Goal: Task Accomplishment & Management: Manage account settings

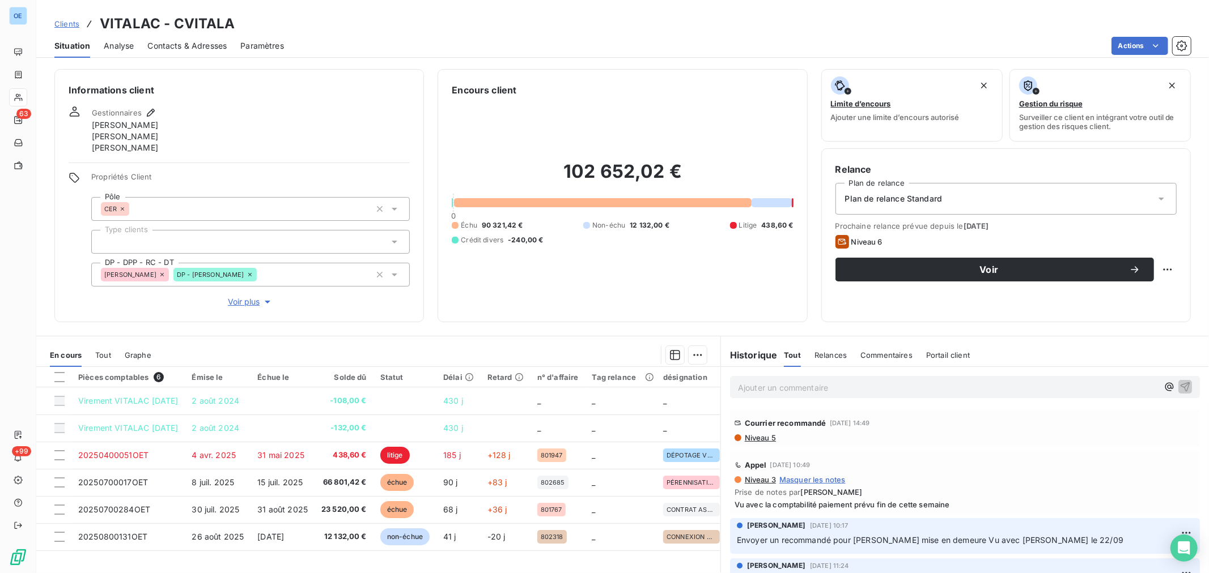
scroll to position [46, 0]
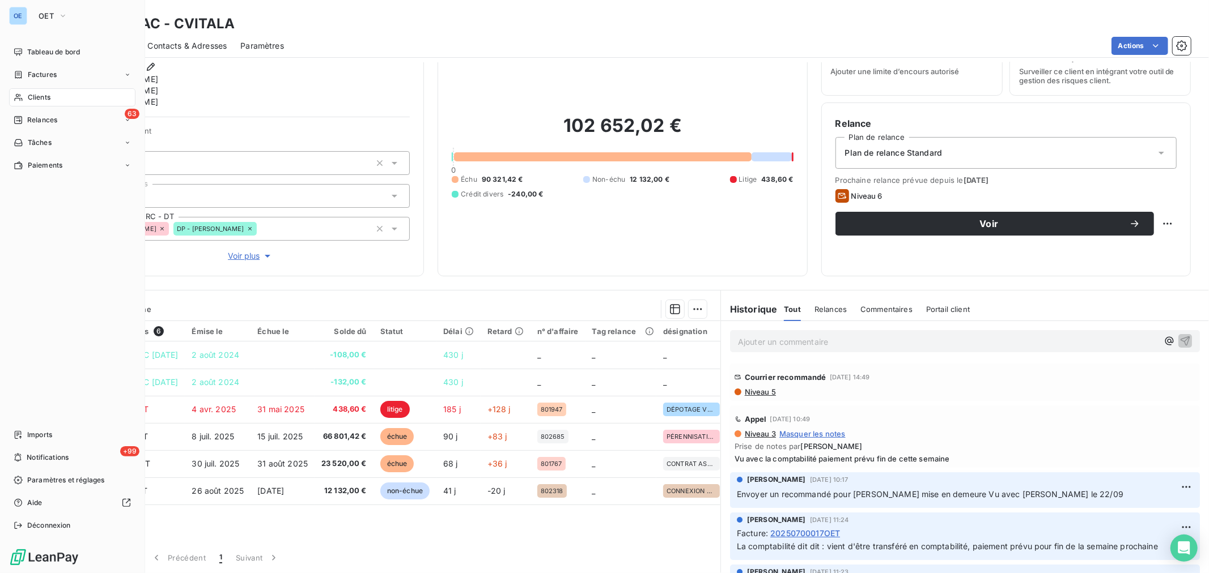
click at [35, 95] on span "Clients" at bounding box center [39, 97] width 23 height 10
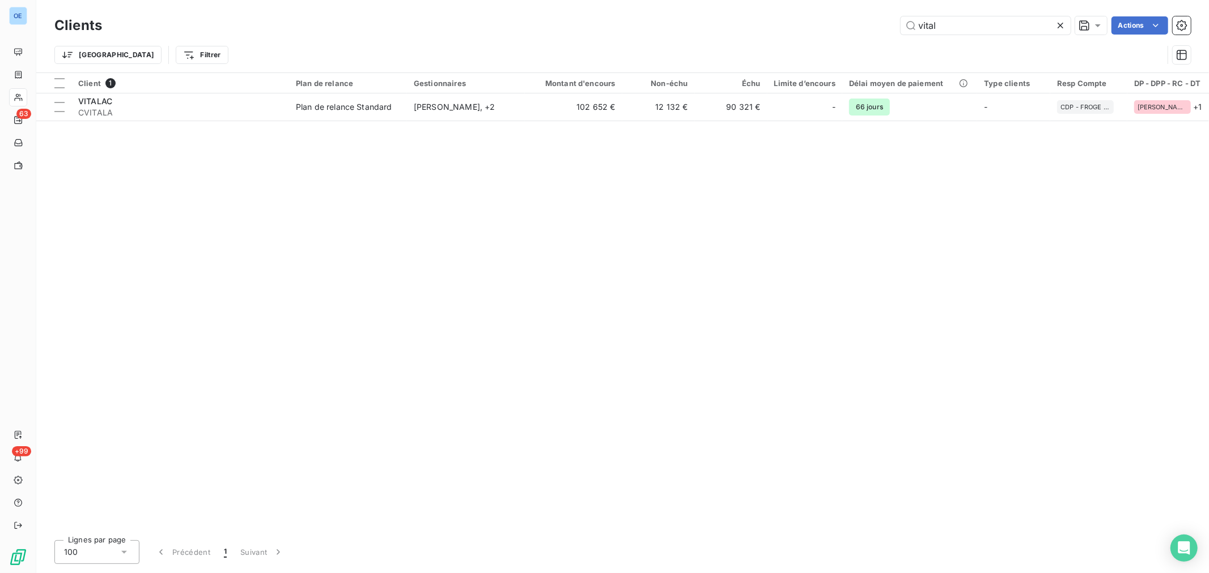
drag, startPoint x: 981, startPoint y: 33, endPoint x: 771, endPoint y: 14, distance: 211.1
click at [771, 12] on div "Clients vital Actions Trier Filtrer" at bounding box center [622, 36] width 1172 height 73
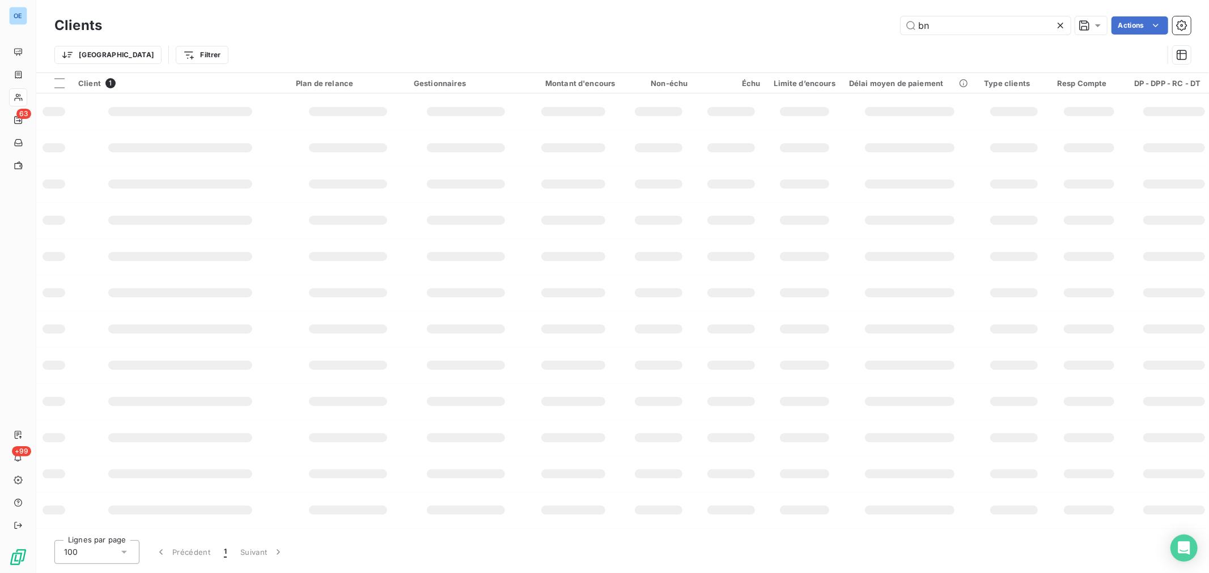
type input "b"
type input "neovia"
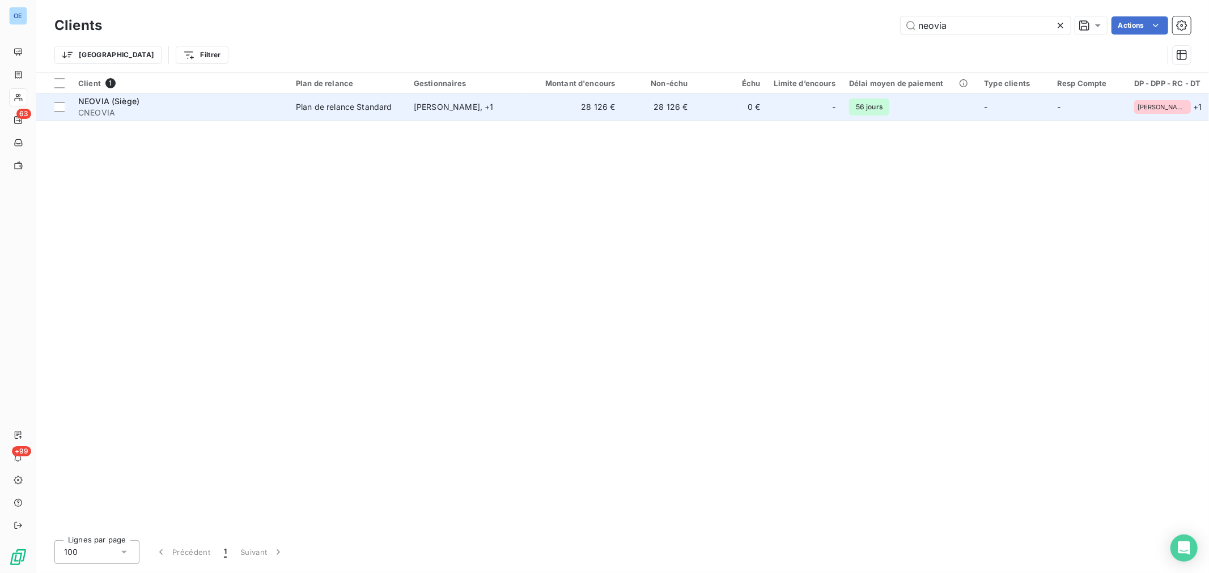
click at [653, 115] on td "28 126 €" at bounding box center [658, 106] width 73 height 27
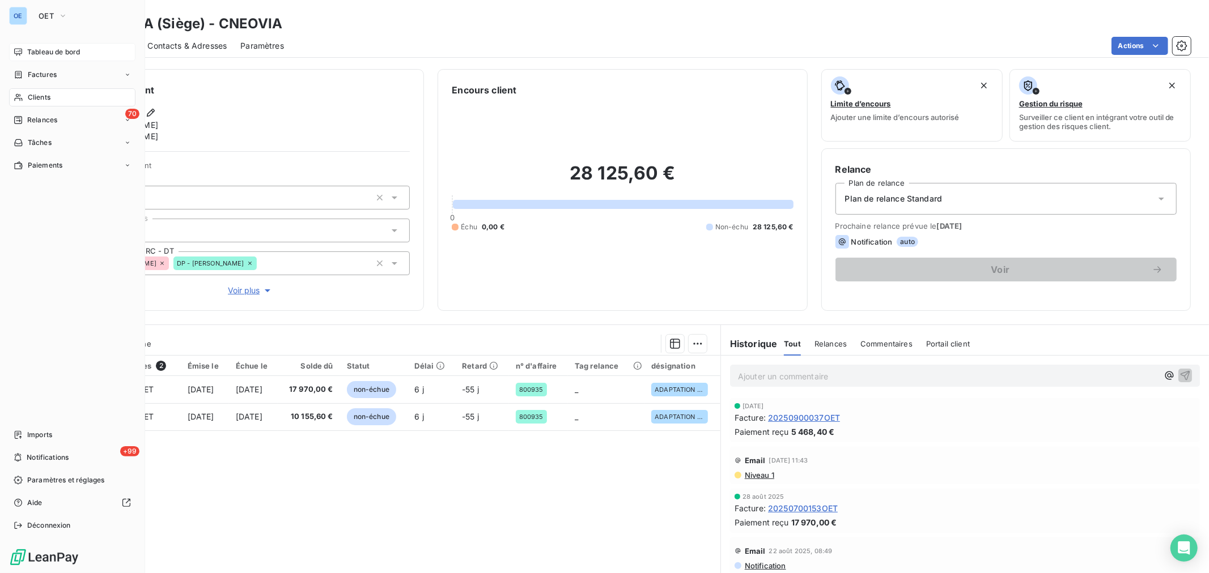
click at [59, 52] on span "Tableau de bord" at bounding box center [53, 52] width 53 height 10
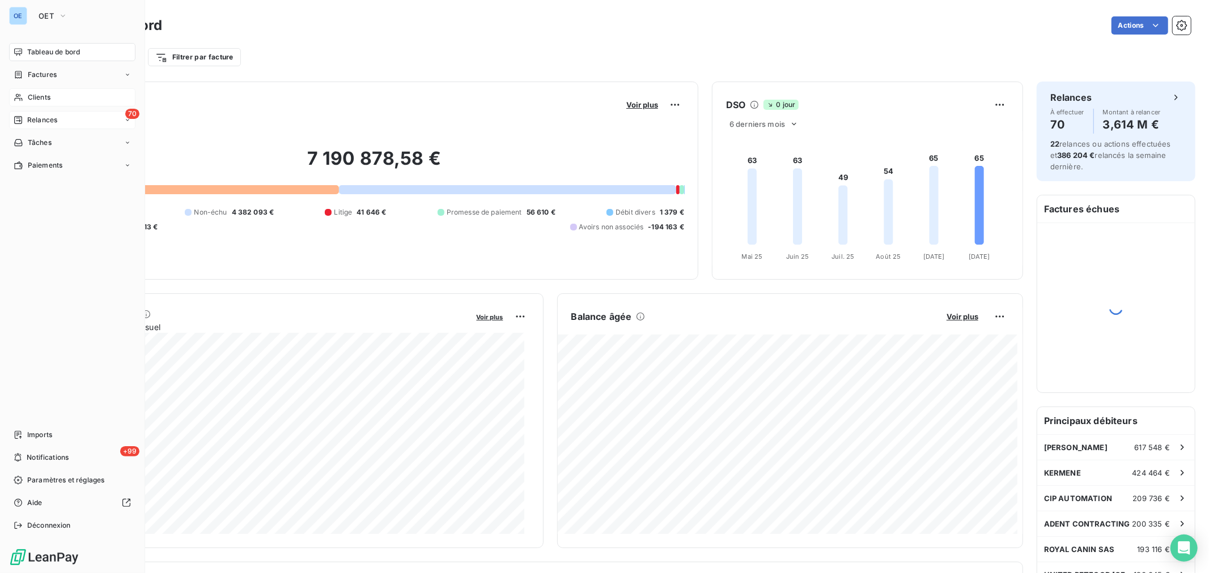
click at [57, 120] on span "Relances" at bounding box center [42, 120] width 30 height 10
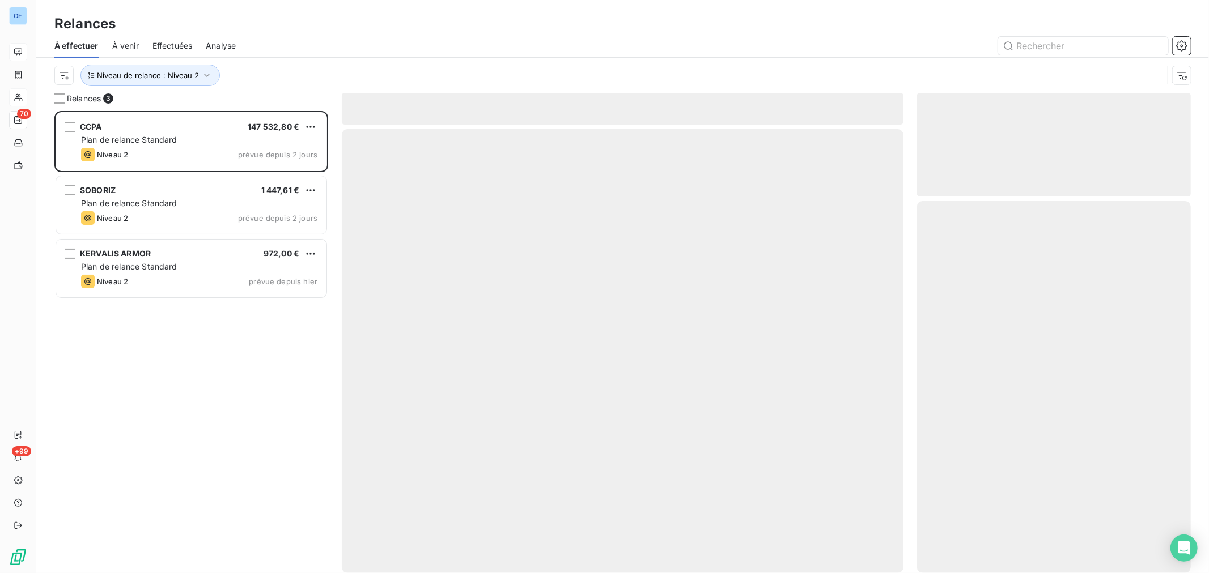
scroll to position [453, 264]
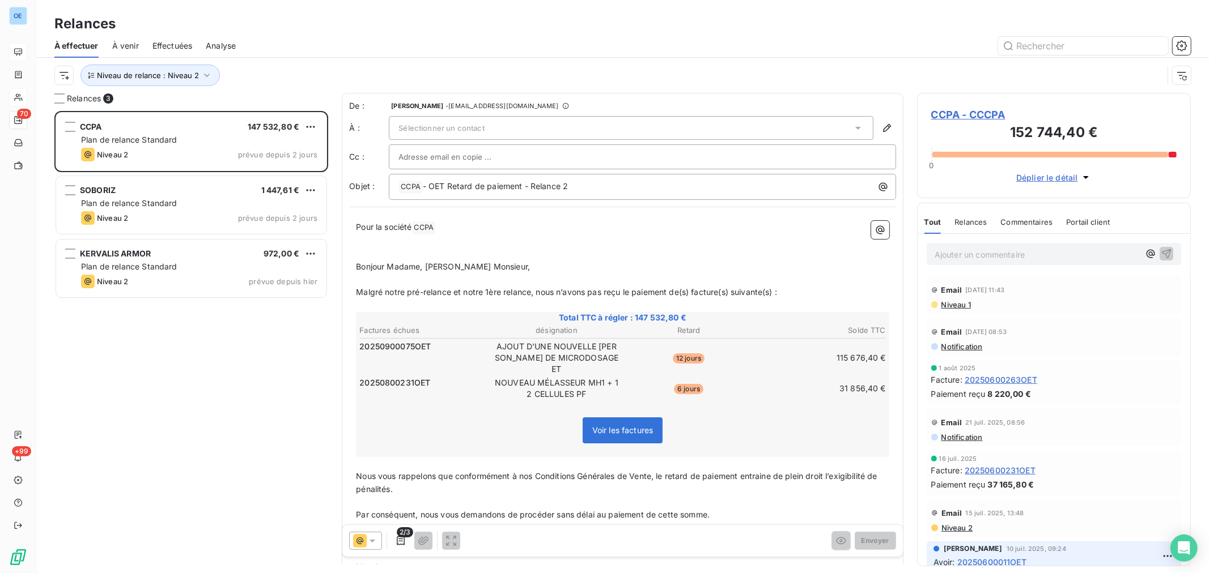
click at [168, 42] on span "Effectuées" at bounding box center [172, 45] width 40 height 11
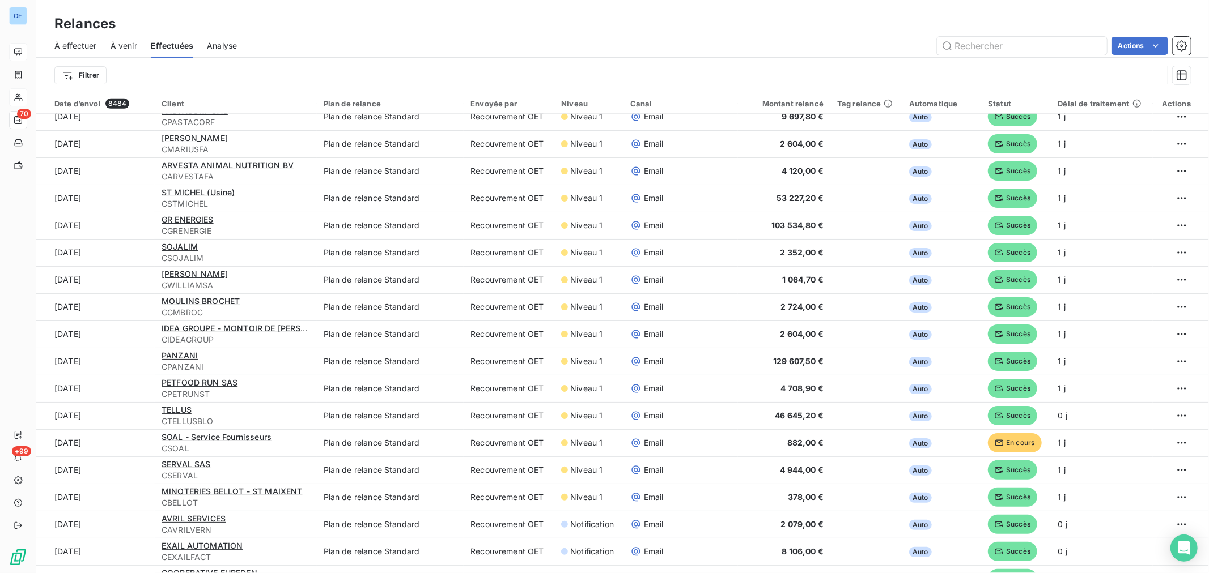
scroll to position [629, 0]
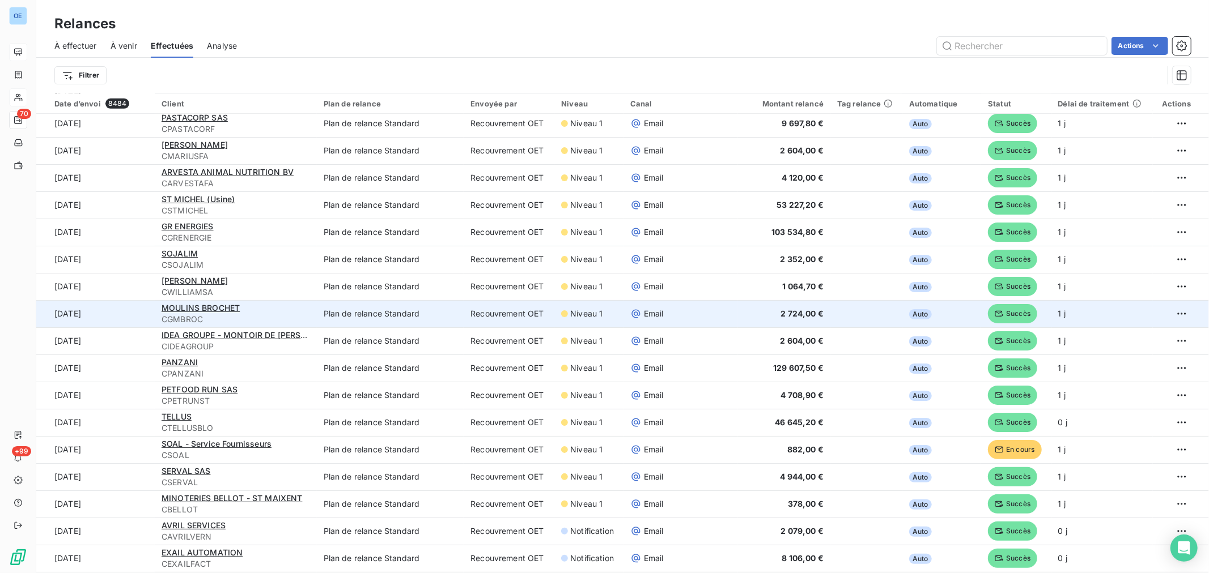
click at [669, 320] on td "Email" at bounding box center [680, 313] width 114 height 27
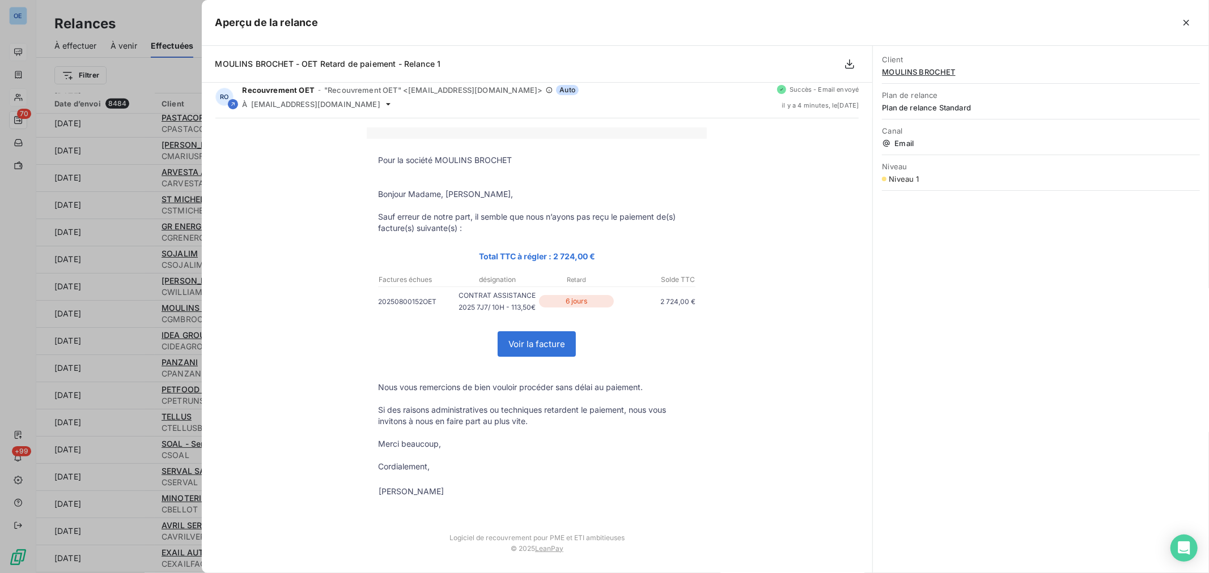
scroll to position [0, 0]
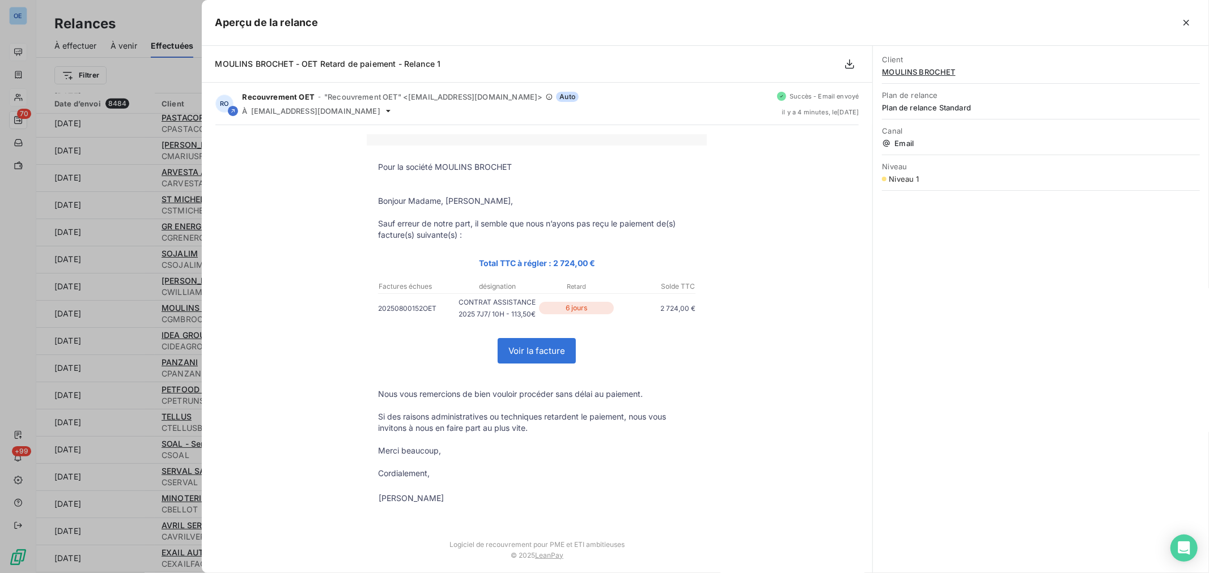
click at [155, 23] on div at bounding box center [604, 286] width 1209 height 573
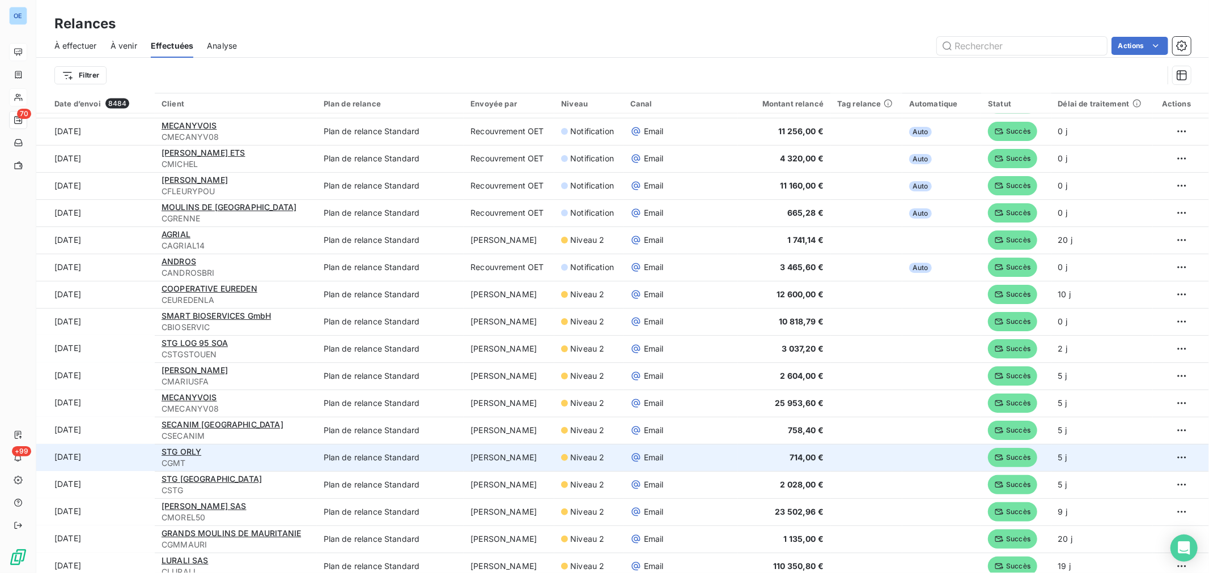
scroll to position [1763, 0]
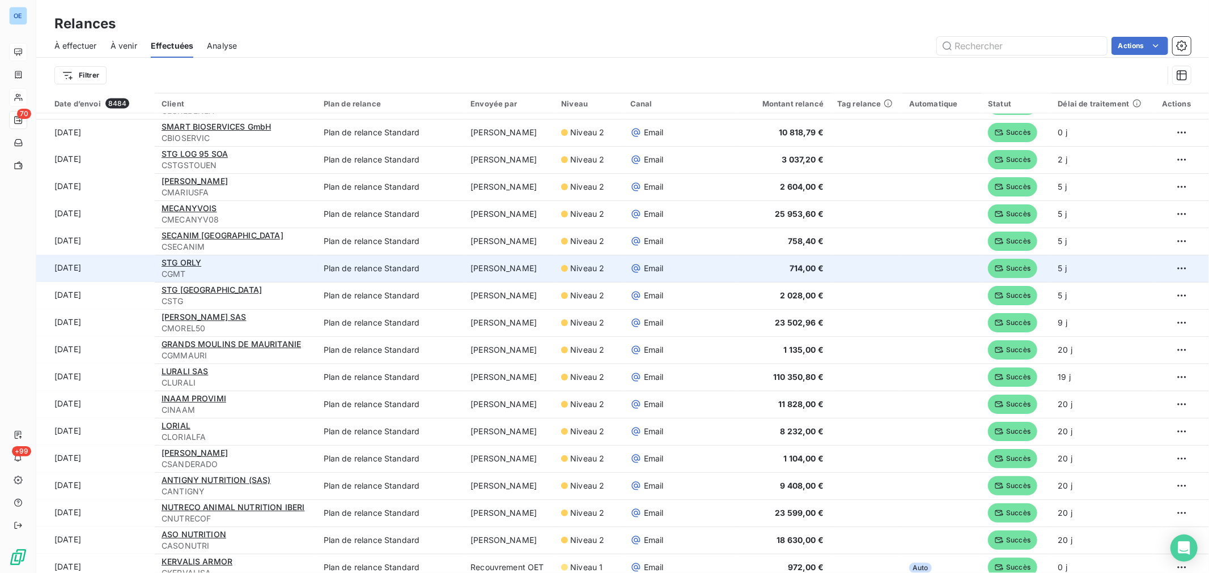
click at [592, 270] on span "Niveau 2" at bounding box center [587, 268] width 34 height 11
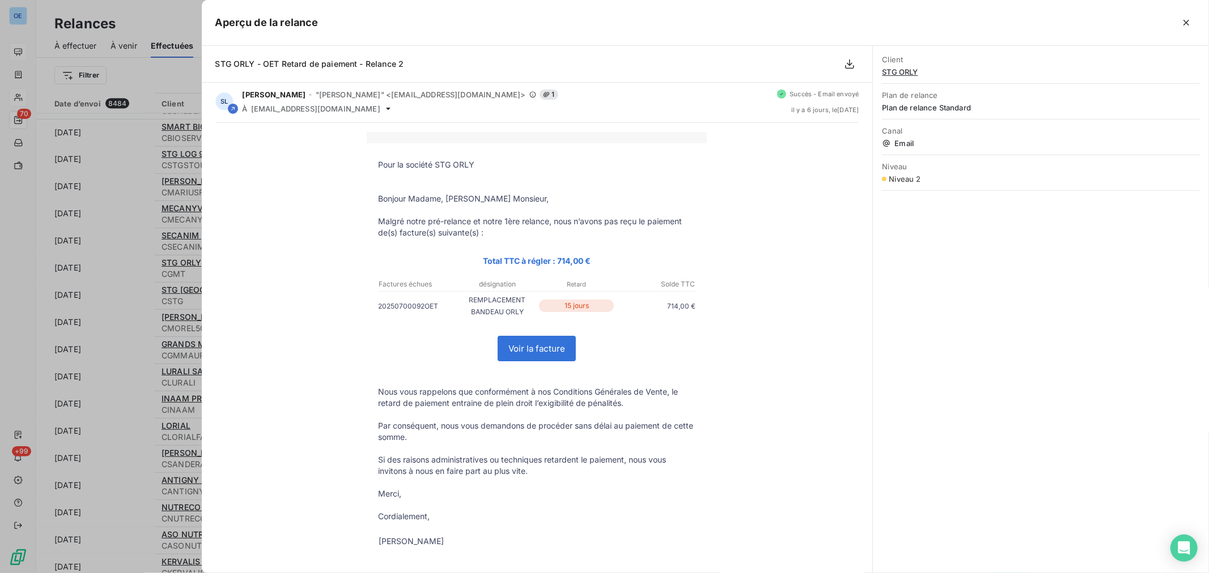
scroll to position [0, 0]
click at [149, 17] on div at bounding box center [604, 286] width 1209 height 573
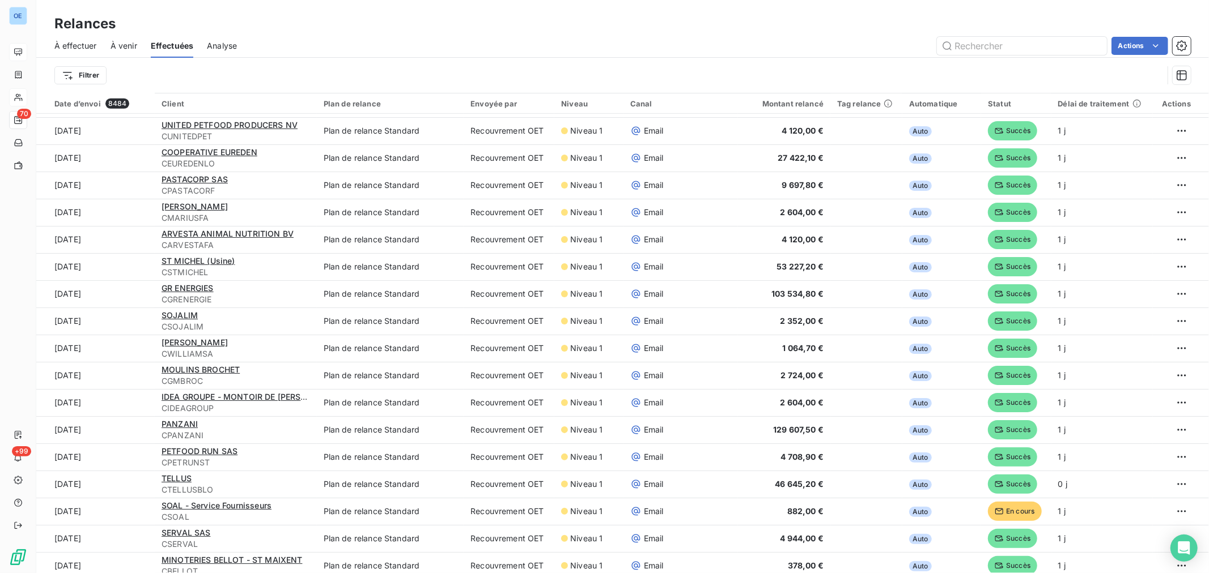
scroll to position [567, 0]
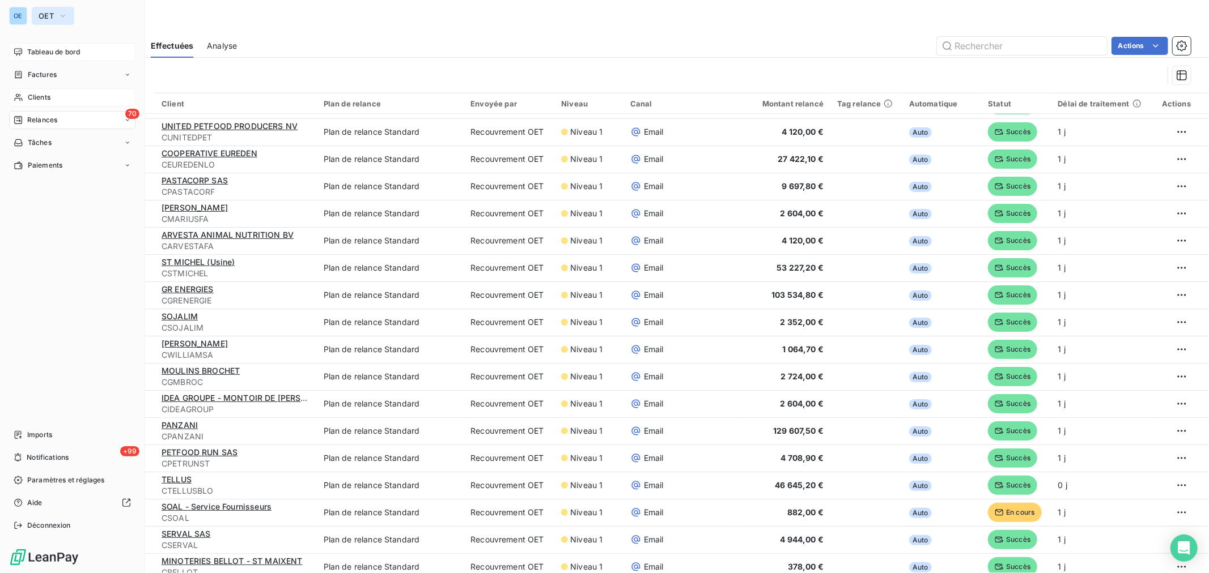
click at [54, 17] on button "OET" at bounding box center [53, 16] width 42 height 18
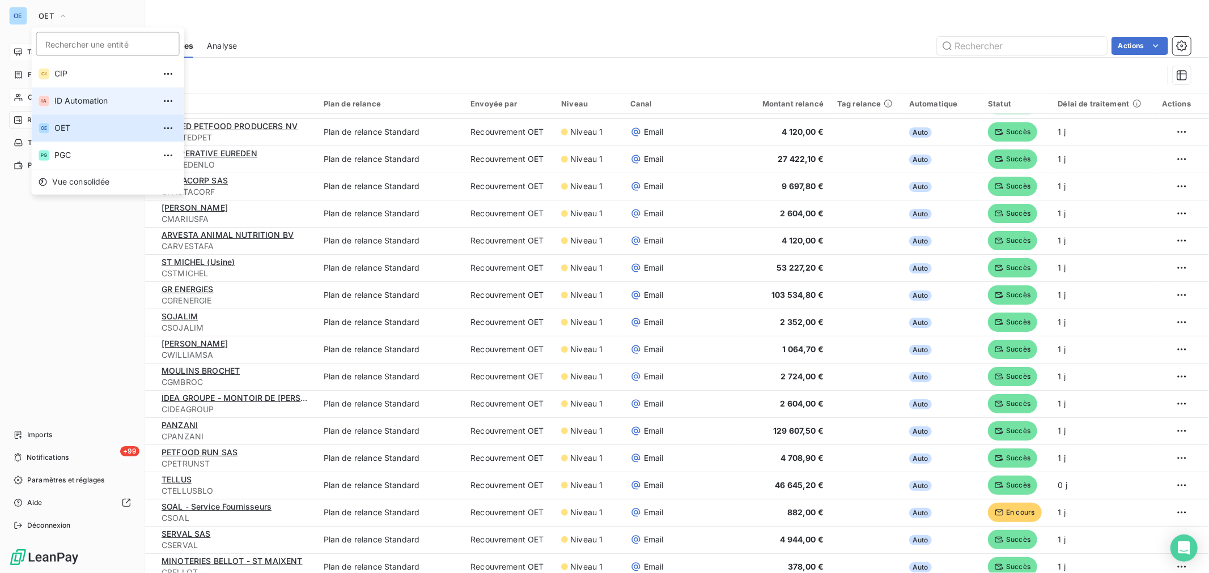
click at [88, 102] on span "ID Automation" at bounding box center [104, 100] width 100 height 11
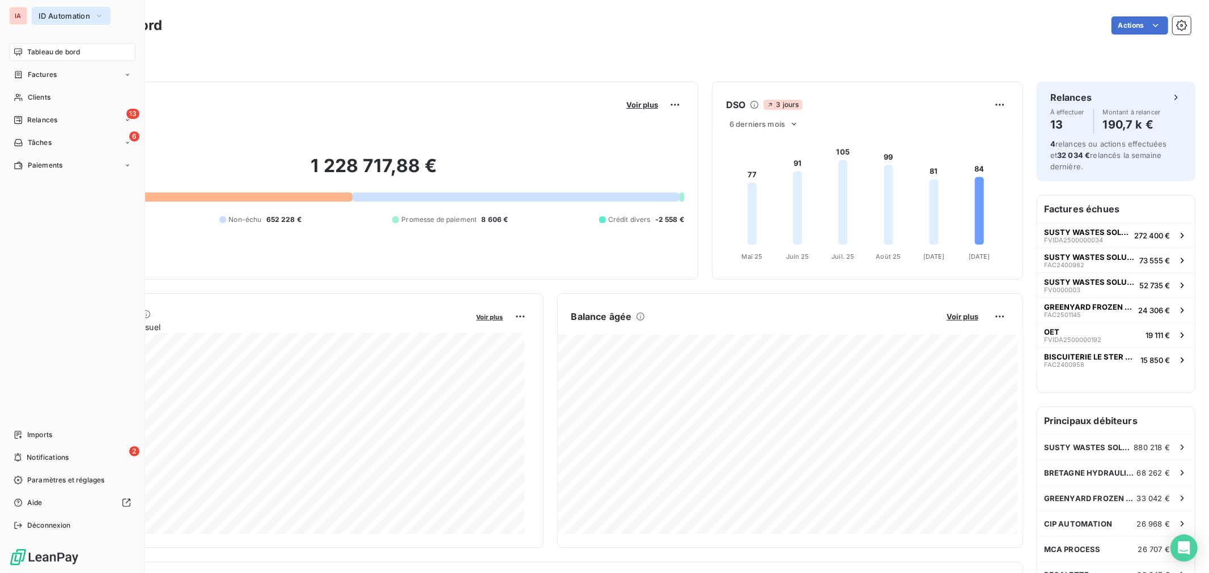
click at [46, 12] on span "ID Automation" at bounding box center [65, 15] width 52 height 9
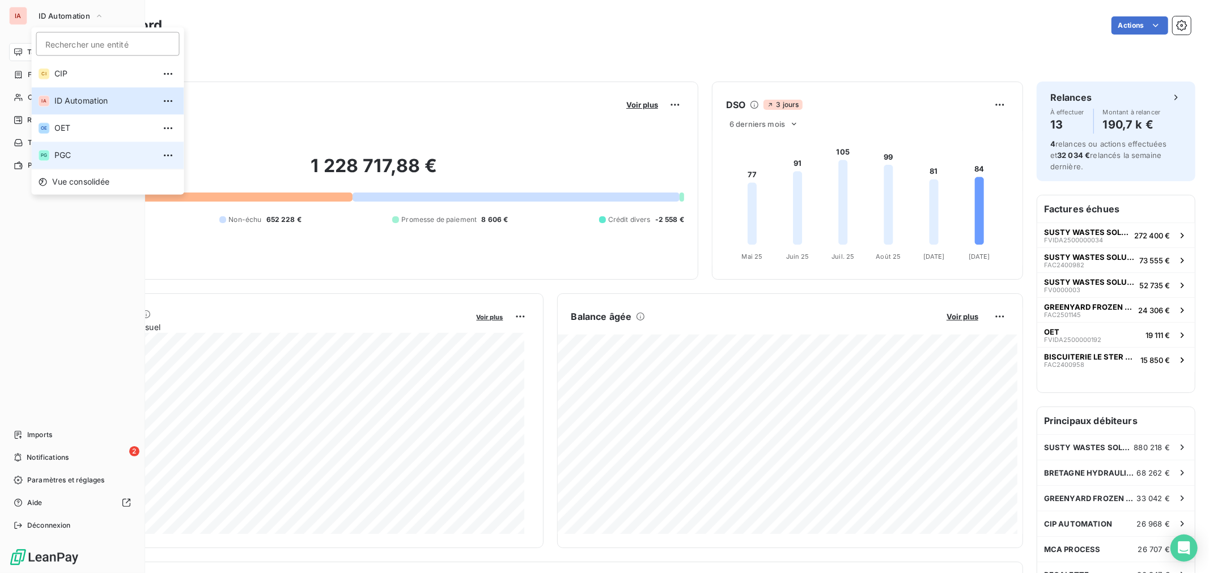
click at [83, 156] on span "PGC" at bounding box center [104, 155] width 100 height 11
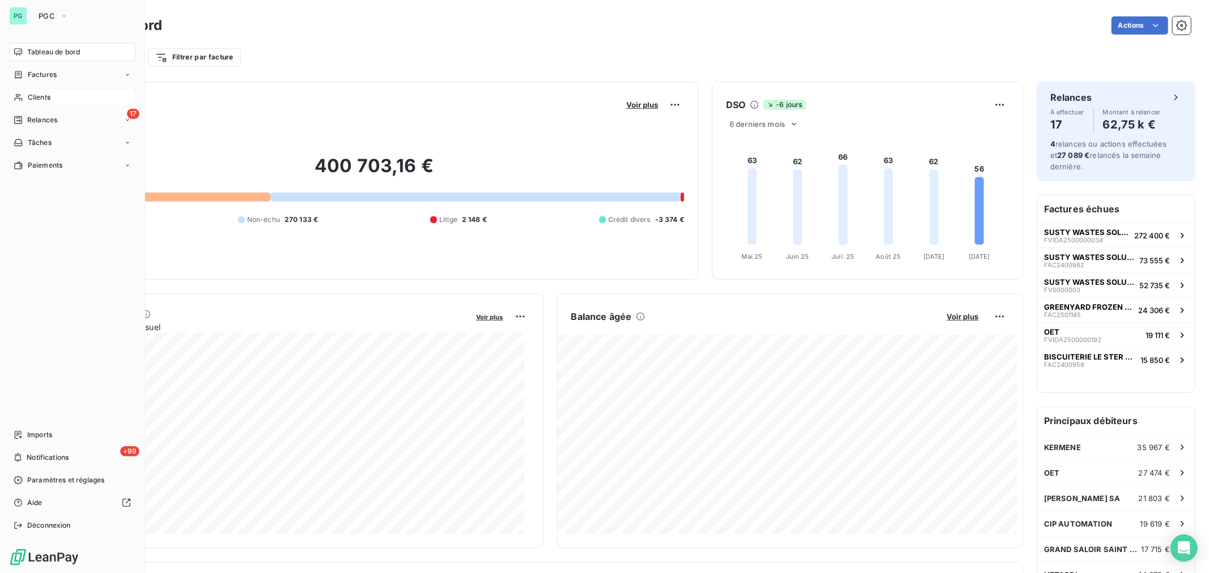
click at [34, 96] on span "Clients" at bounding box center [39, 97] width 23 height 10
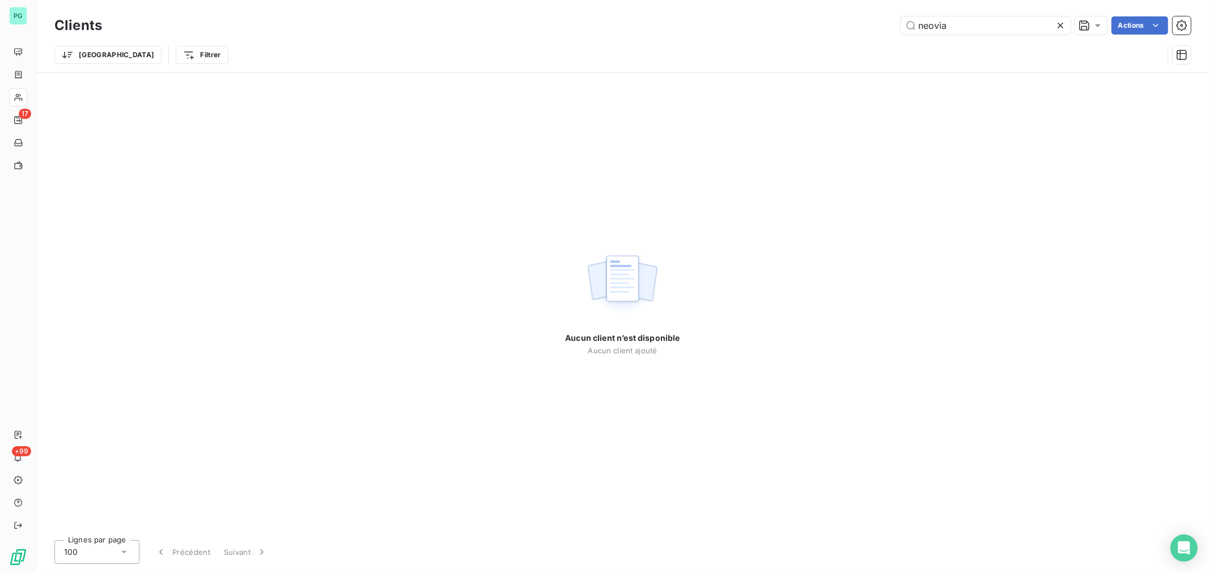
click at [868, 29] on div "neovia Actions" at bounding box center [653, 25] width 1075 height 18
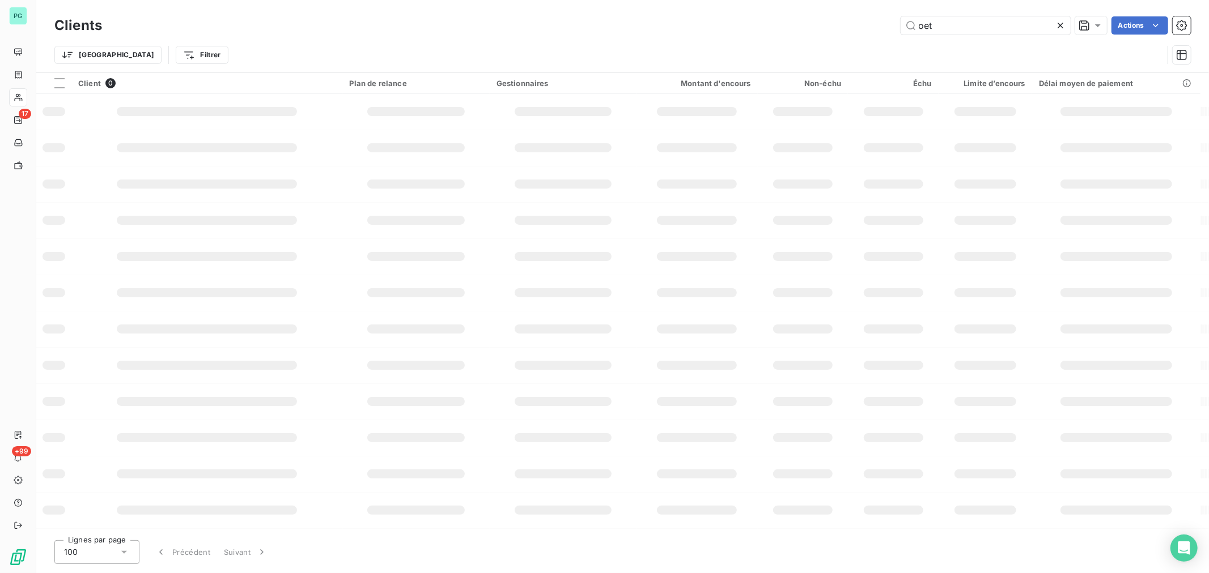
type input "oet"
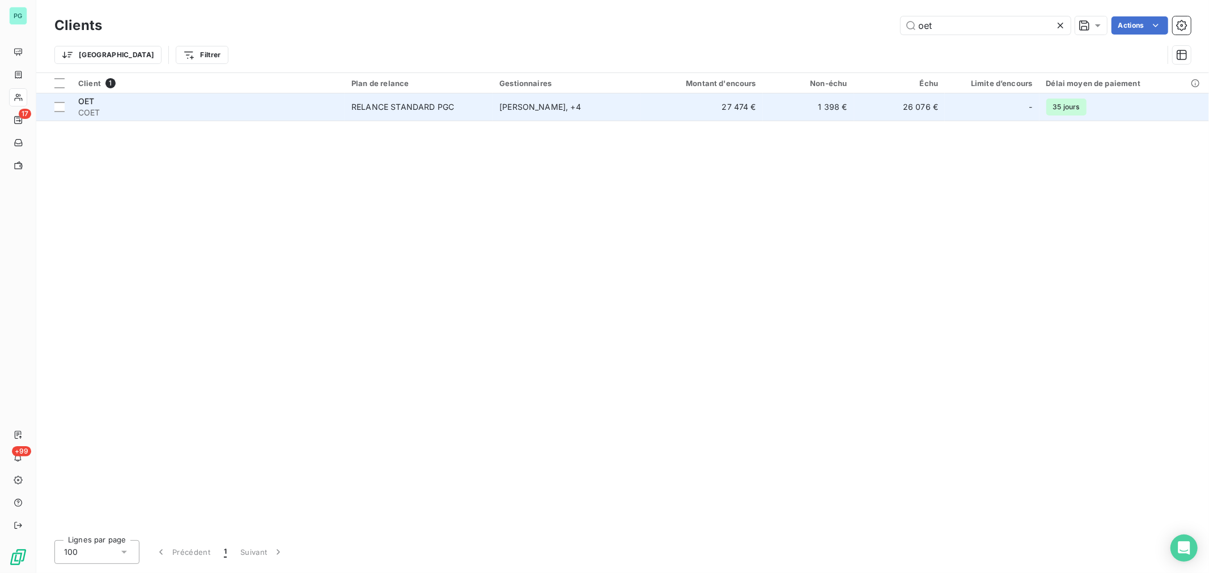
click at [660, 108] on td "27 474 €" at bounding box center [701, 106] width 122 height 27
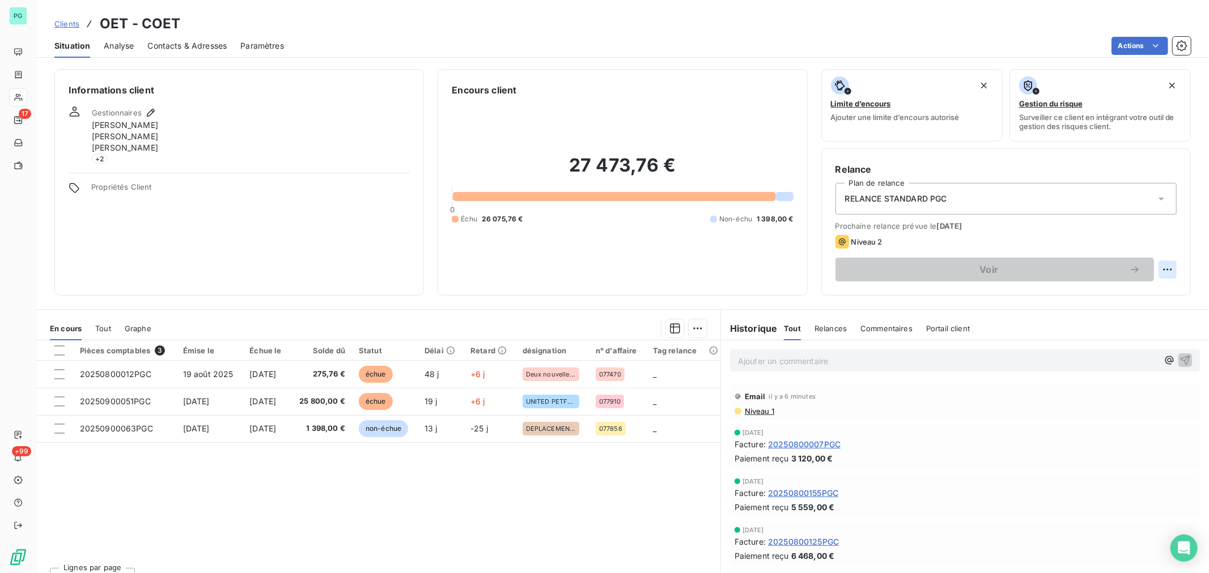
click at [1152, 265] on html "PG 17 +99 Clients OET - COET Situation Analyse Contacts & Adresses Paramètres A…" at bounding box center [604, 286] width 1209 height 573
click at [1117, 292] on div "Replanifier cette action" at bounding box center [1110, 295] width 101 height 18
select select "9"
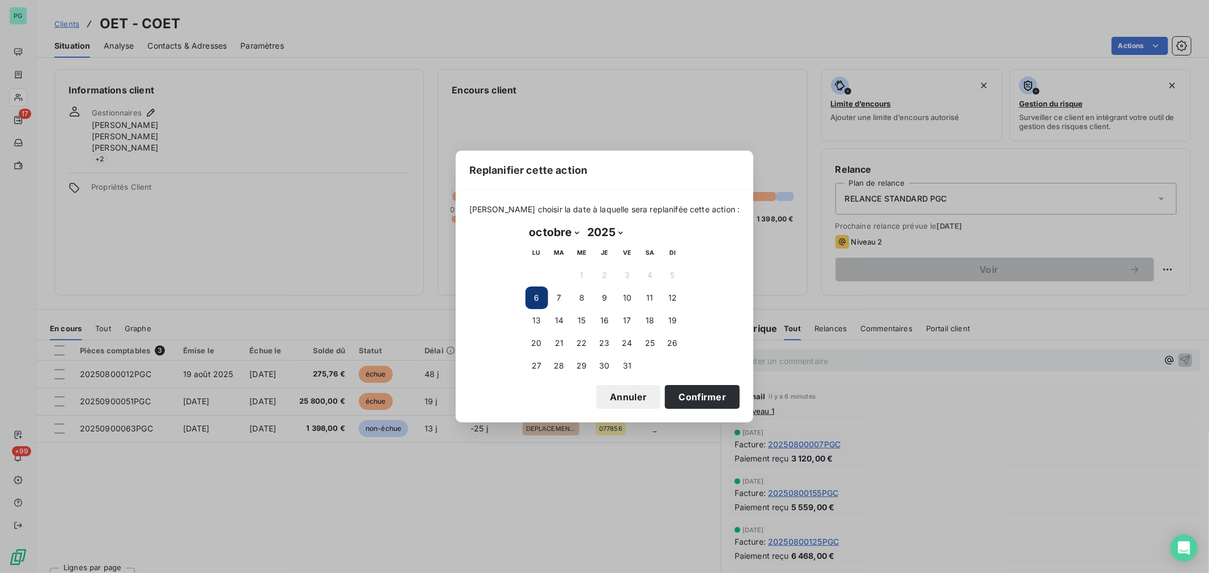
click at [526, 297] on button "6" at bounding box center [536, 298] width 23 height 23
click at [703, 395] on button "Confirmer" at bounding box center [702, 397] width 75 height 24
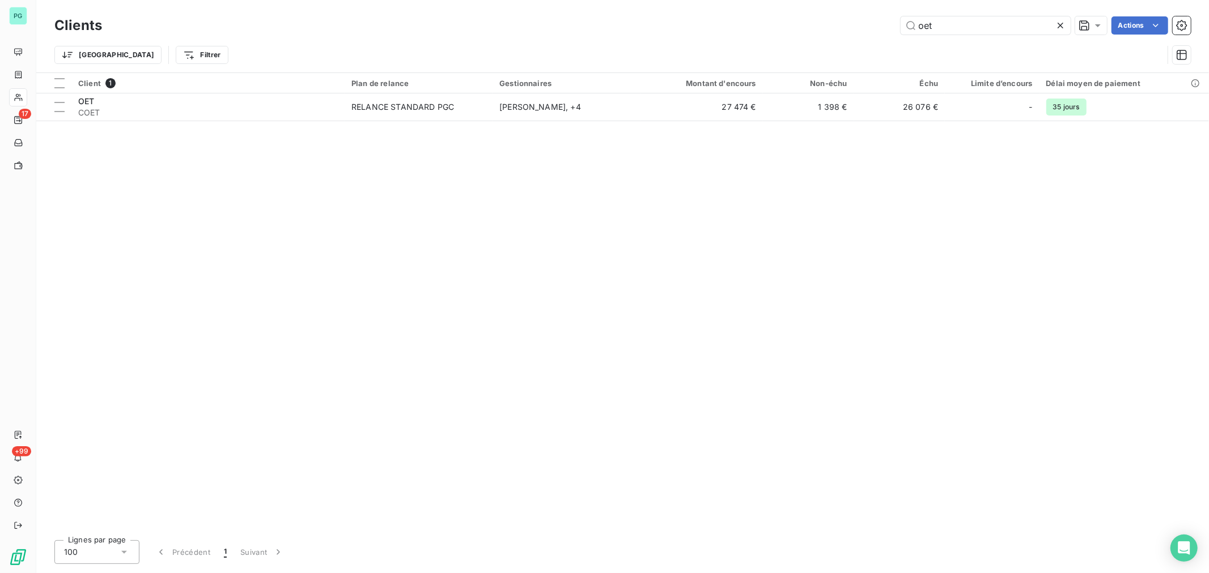
drag, startPoint x: 921, startPoint y: 28, endPoint x: 703, endPoint y: 3, distance: 220.2
click at [709, 3] on div "Clients oet Actions Trier Filtrer" at bounding box center [622, 36] width 1172 height 73
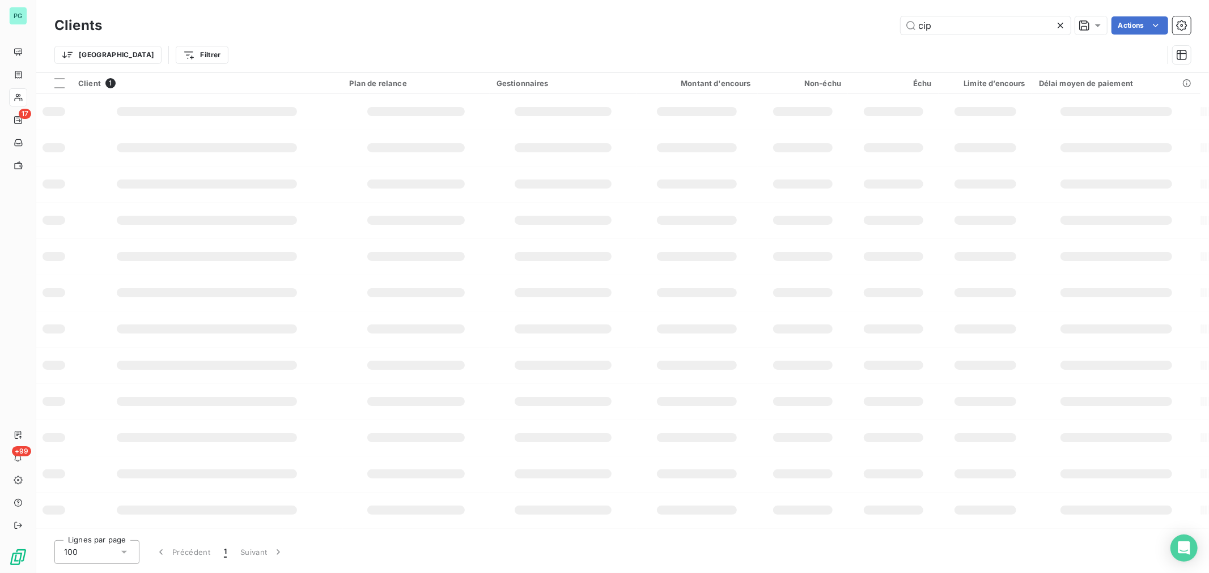
type input "cip"
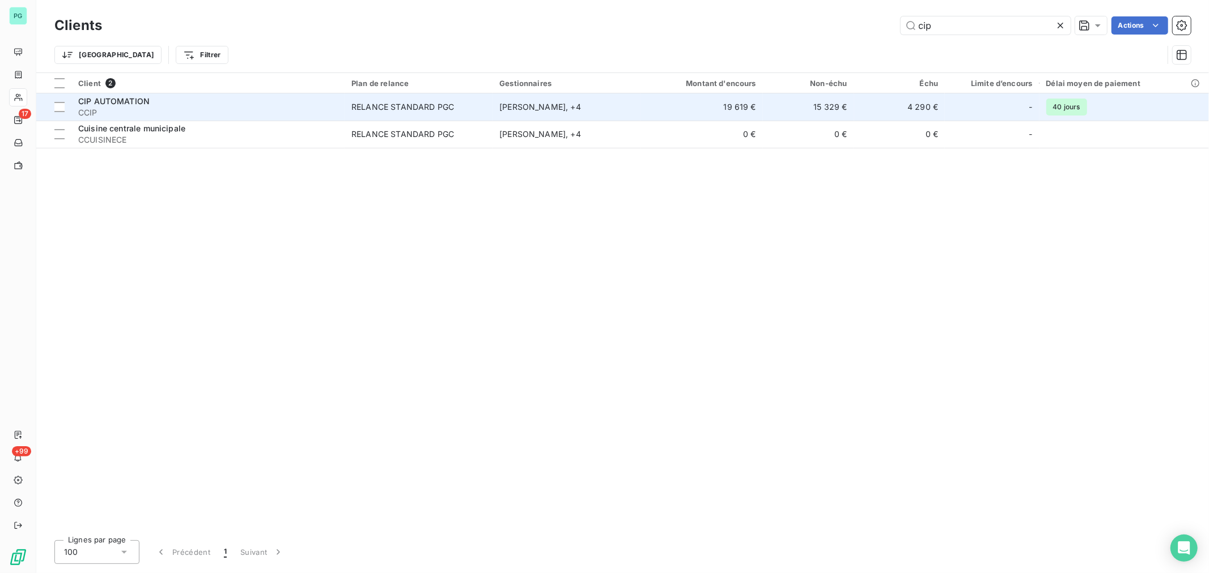
click at [637, 110] on td "[PERSON_NAME] , + 4" at bounding box center [566, 106] width 148 height 27
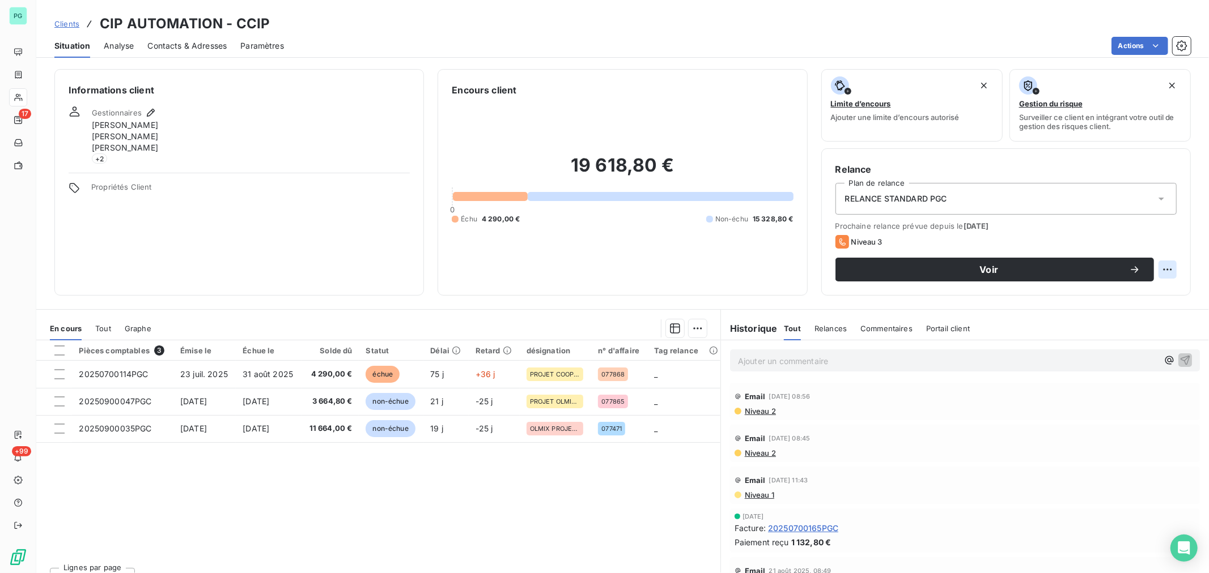
click at [1151, 266] on html "PG 17 +99 Clients CIP AUTOMATION - CCIP Situation Analyse Contacts & Adresses P…" at bounding box center [604, 286] width 1209 height 573
click at [1086, 296] on div "Replanifier cette action" at bounding box center [1110, 295] width 101 height 18
select select "9"
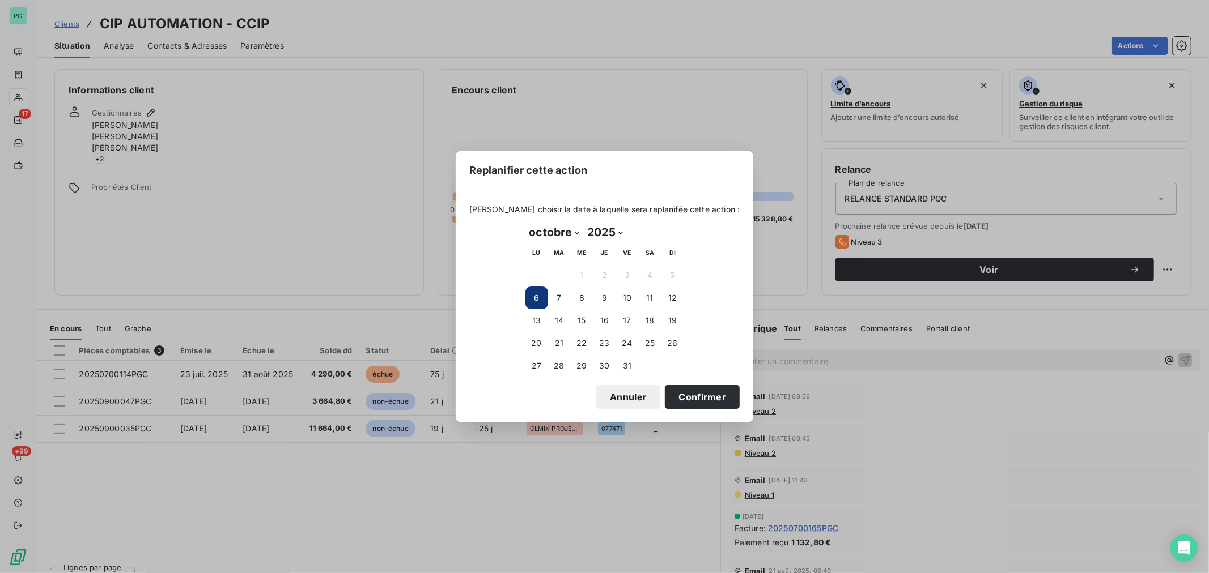
click at [635, 399] on button "Annuler" at bounding box center [628, 397] width 64 height 24
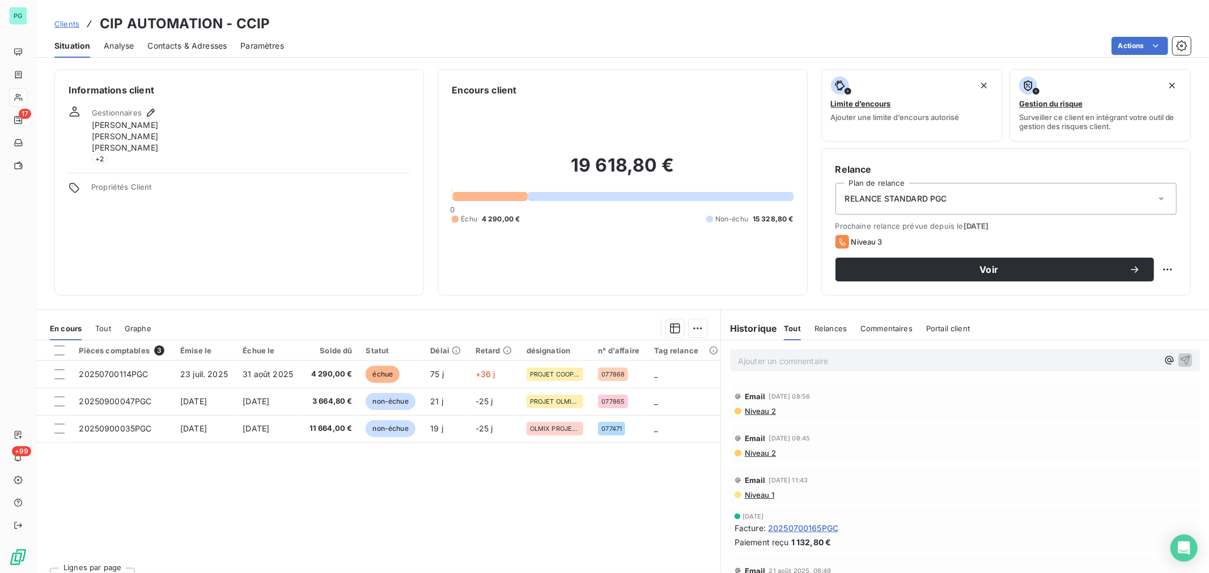
click at [851, 241] on span "Niveau 3" at bounding box center [866, 241] width 31 height 9
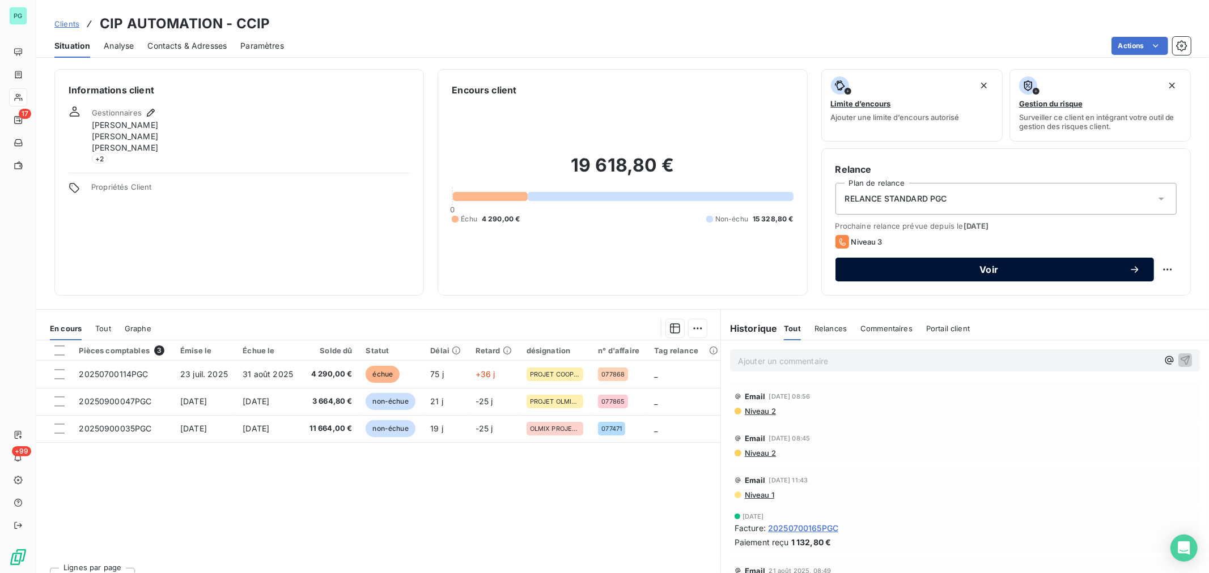
click at [942, 264] on div "Voir" at bounding box center [994, 269] width 291 height 11
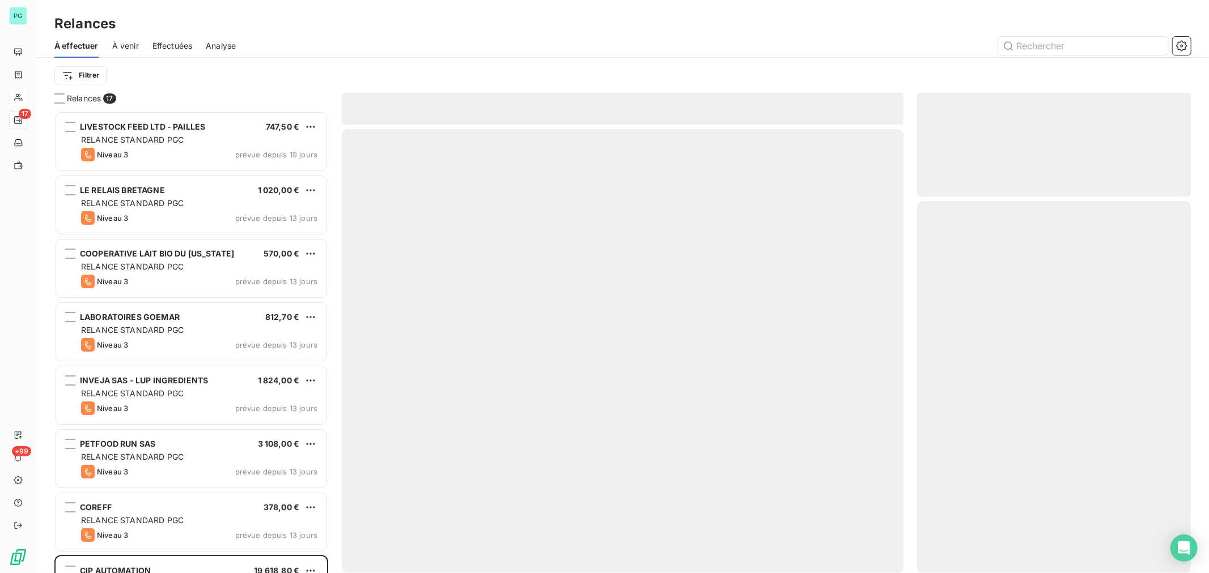
scroll to position [452, 264]
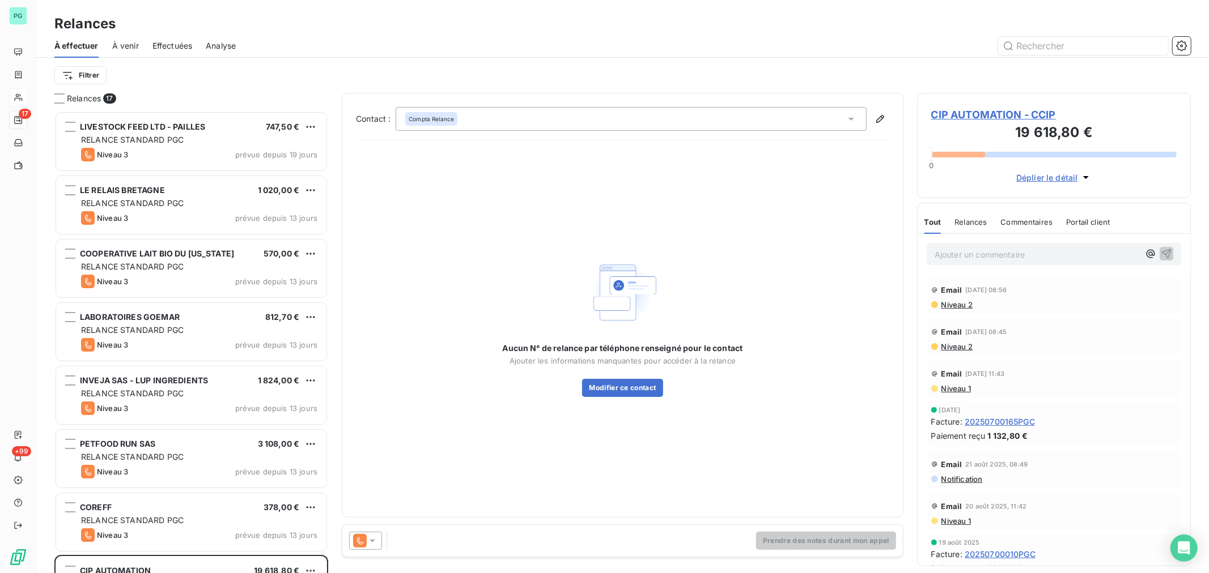
click at [357, 562] on div "Contact : Compta Relance Aucun N° de relance par téléphone renseigné pour le co…" at bounding box center [622, 328] width 561 height 471
click at [357, 546] on icon at bounding box center [360, 541] width 14 height 14
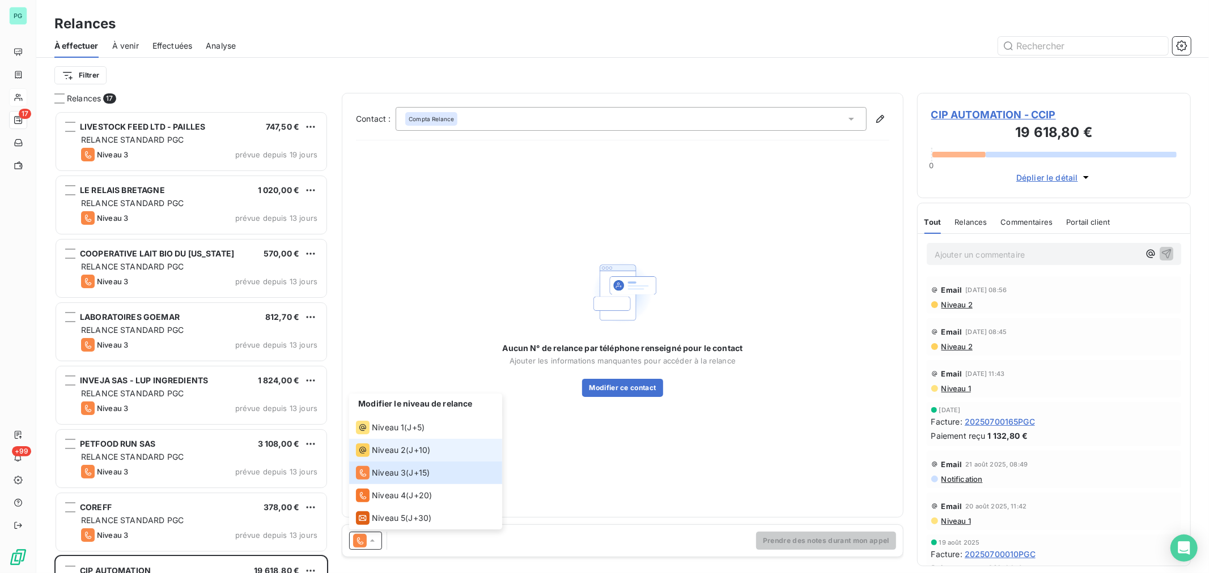
click at [386, 444] on div "Niveau 2" at bounding box center [381, 451] width 50 height 14
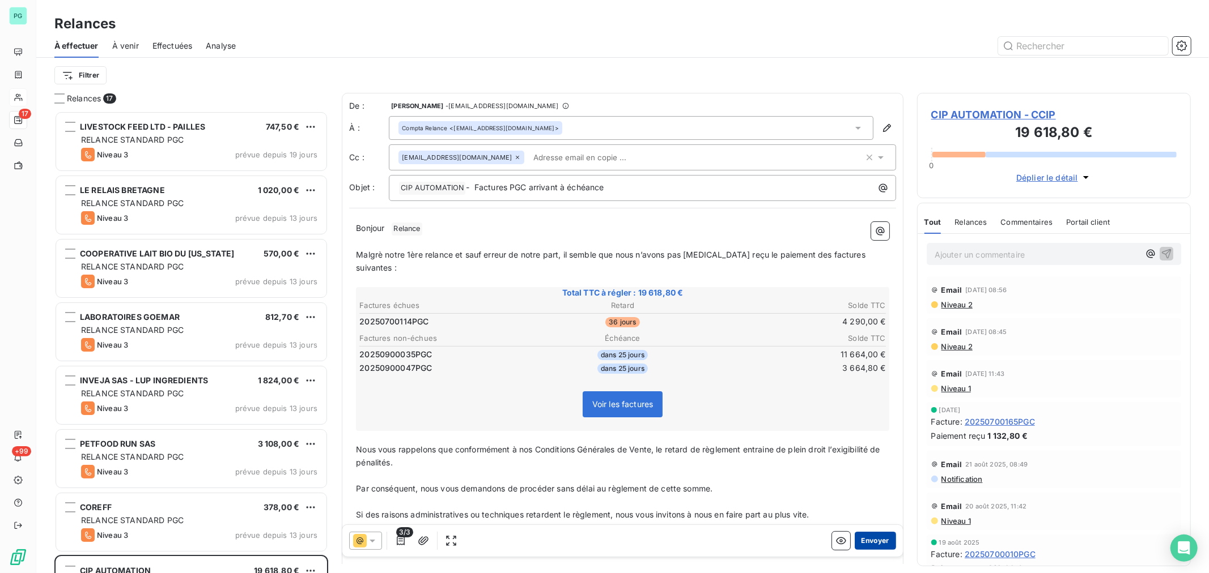
click at [873, 542] on button "Envoyer" at bounding box center [874, 541] width 41 height 18
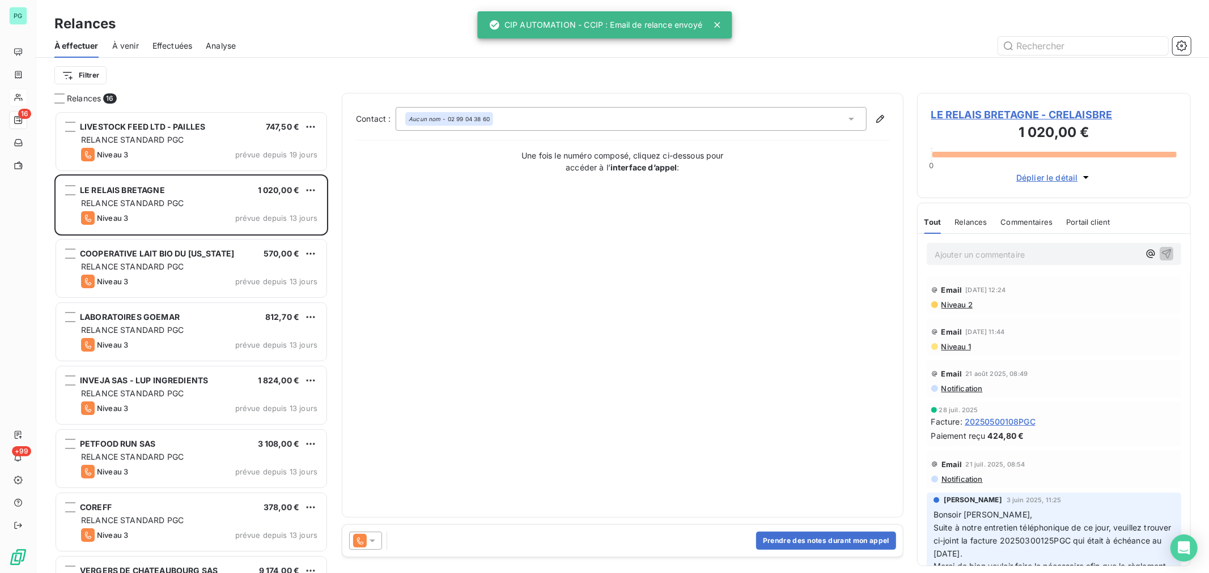
click at [964, 304] on span "Niveau 2" at bounding box center [956, 304] width 32 height 9
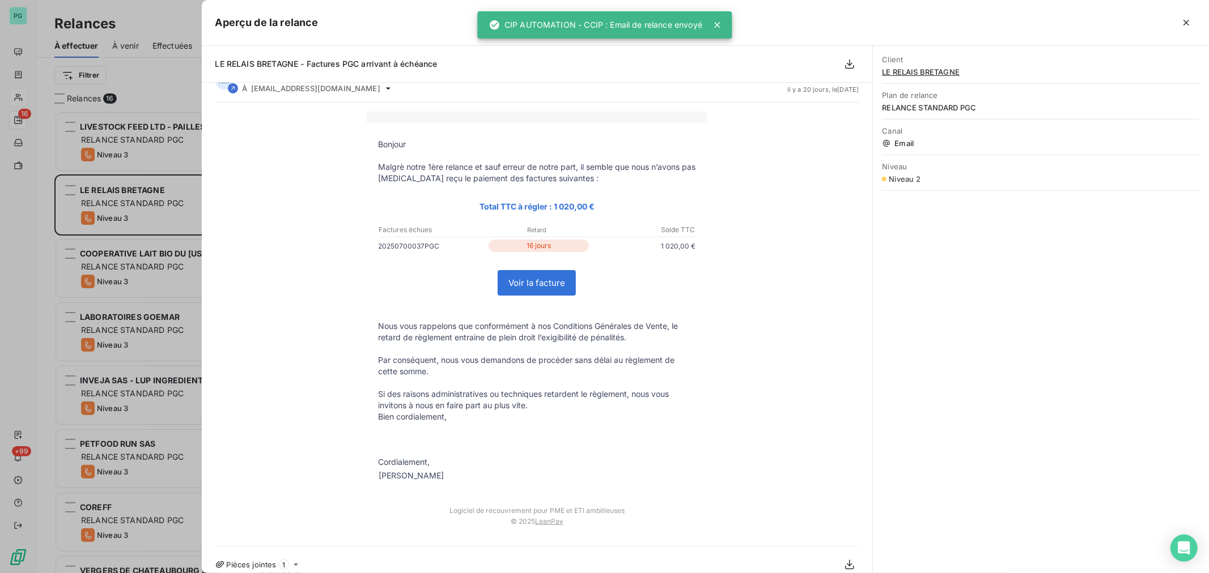
scroll to position [32, 0]
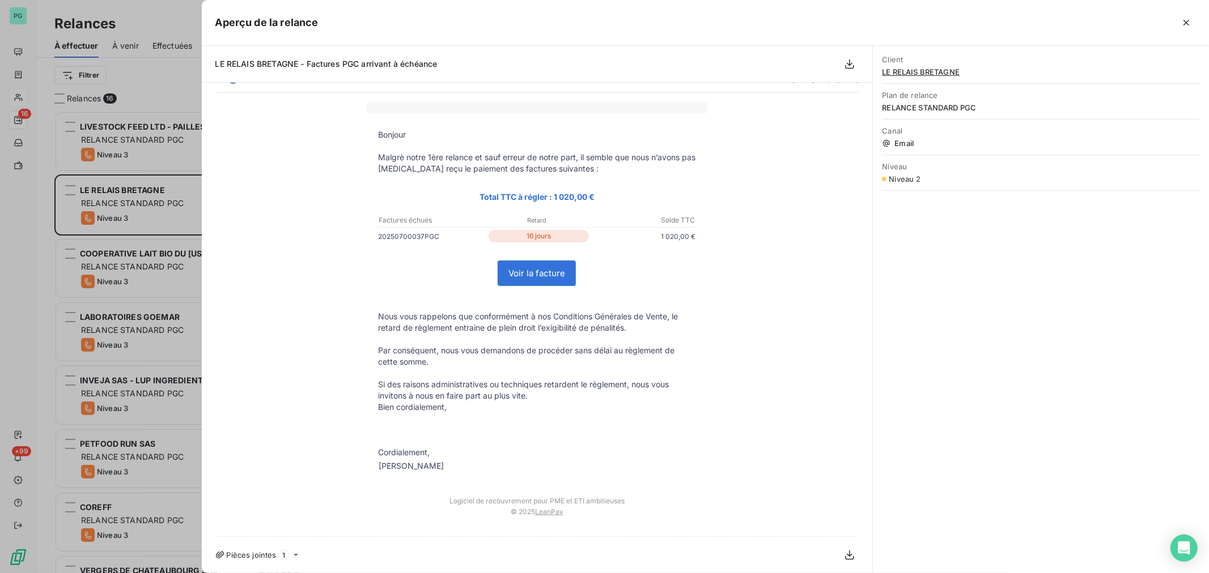
click at [182, 92] on div at bounding box center [604, 286] width 1209 height 573
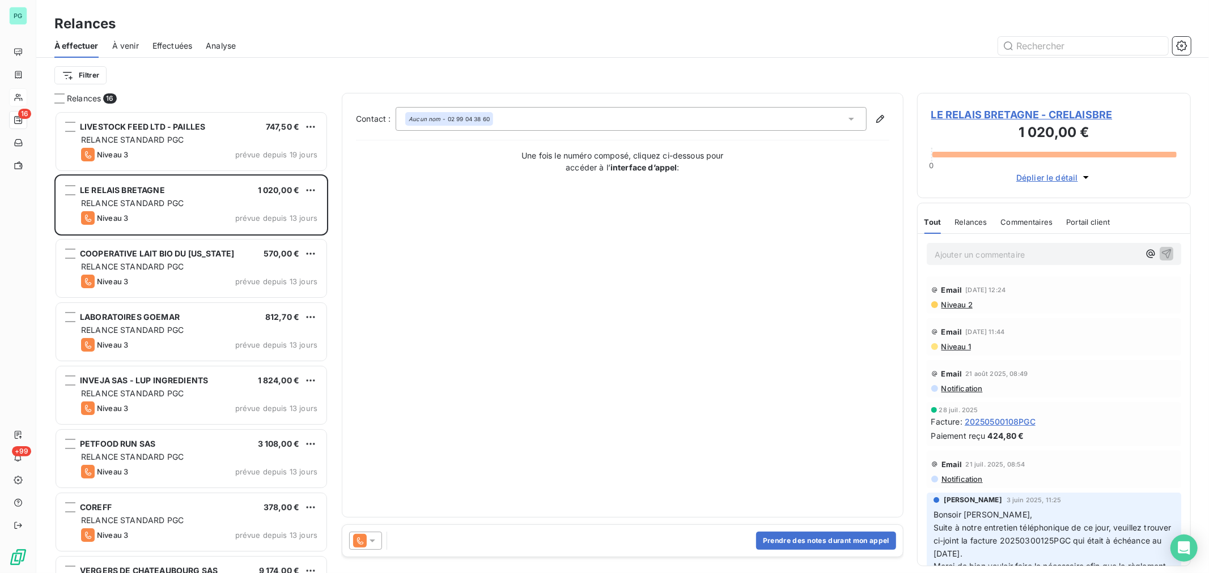
click at [165, 52] on div "Effectuées" at bounding box center [172, 46] width 40 height 24
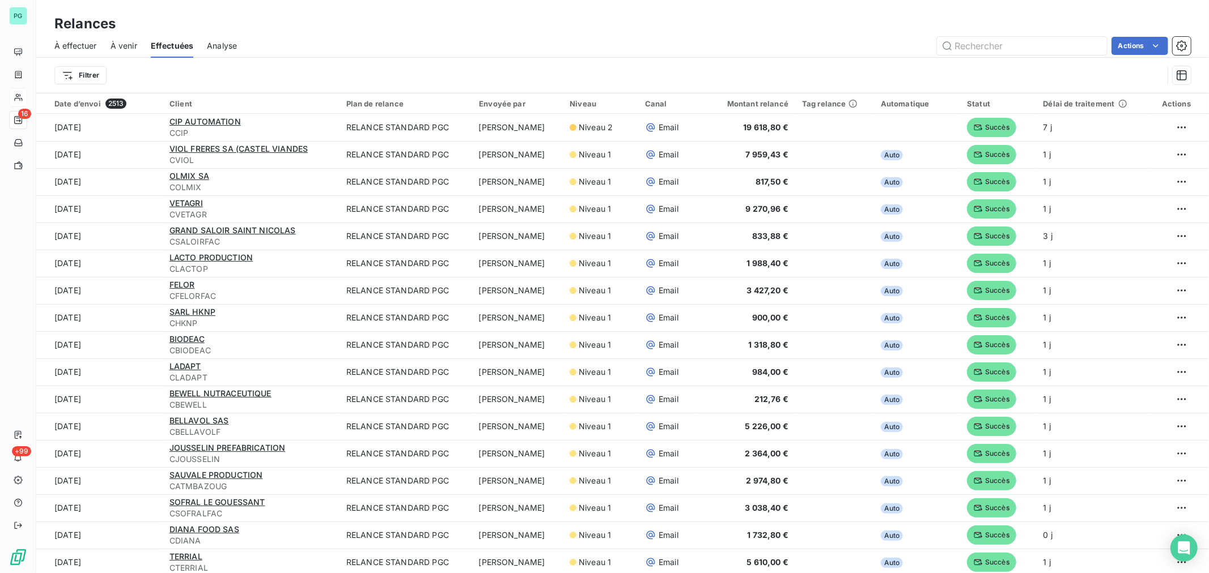
click at [69, 42] on span "À effectuer" at bounding box center [75, 45] width 42 height 11
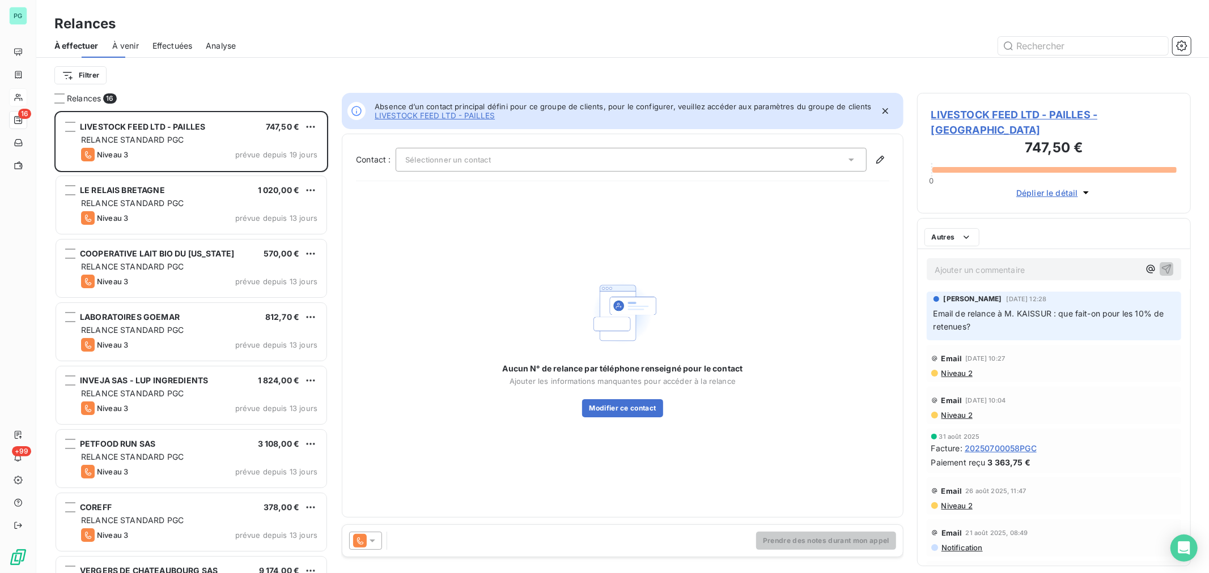
scroll to position [452, 264]
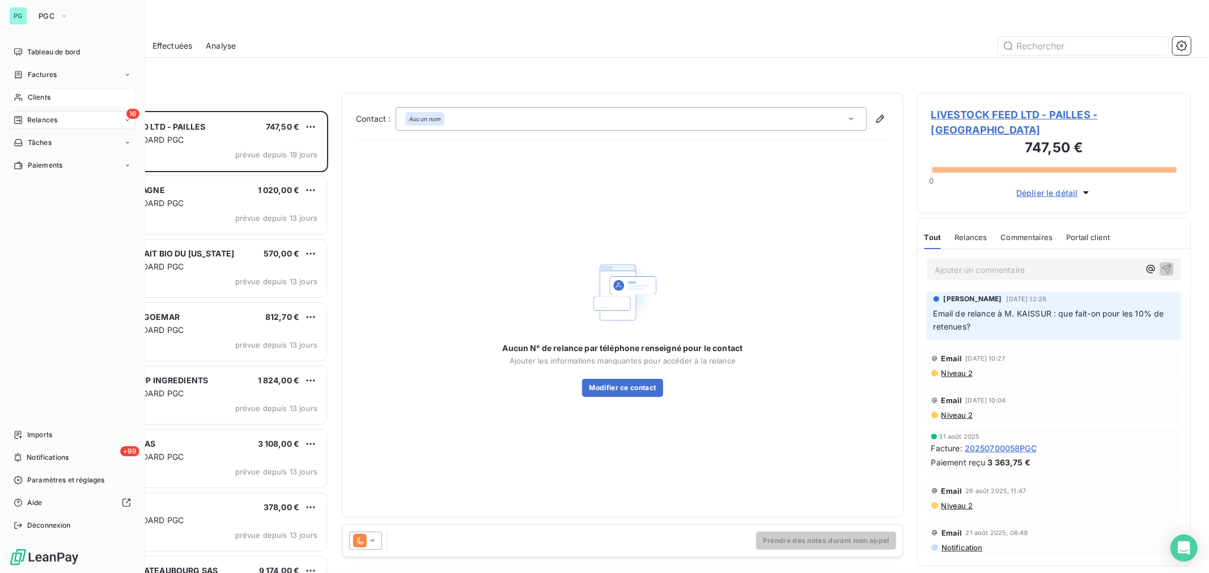
click at [31, 92] on span "Clients" at bounding box center [39, 97] width 23 height 10
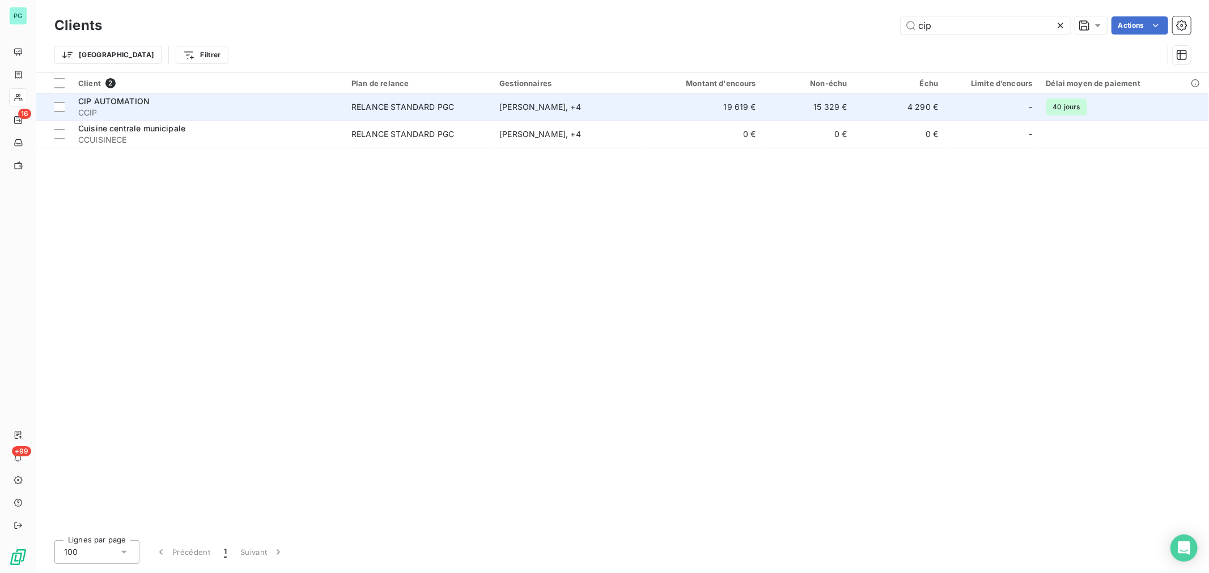
click at [653, 108] on td "19 619 €" at bounding box center [701, 106] width 122 height 27
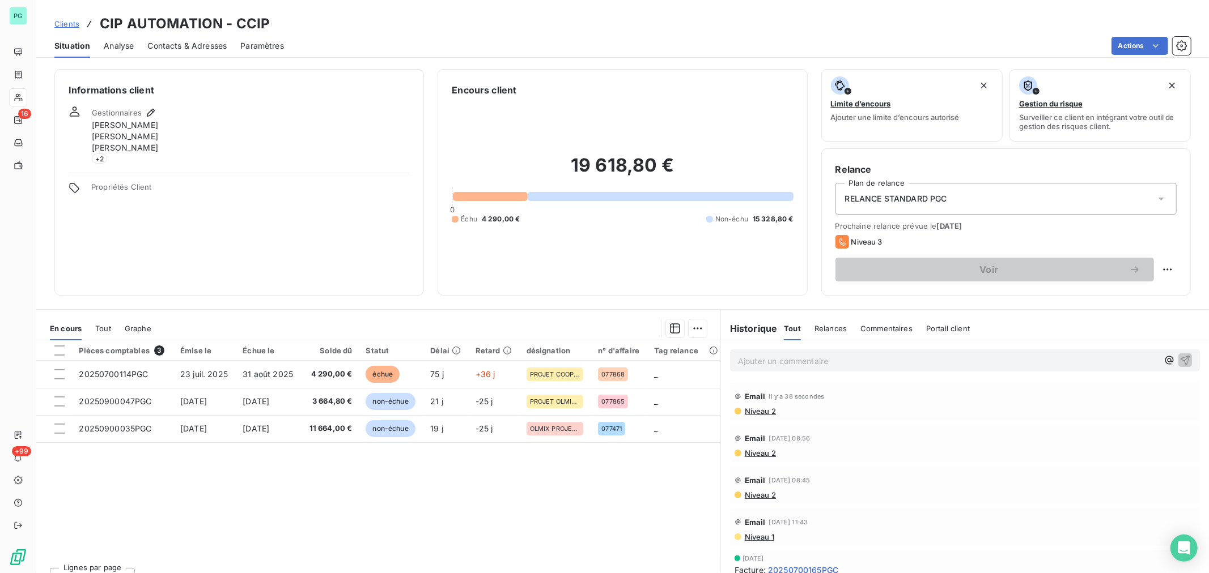
scroll to position [126, 0]
click at [756, 412] on span "Niveau 1" at bounding box center [758, 411] width 31 height 9
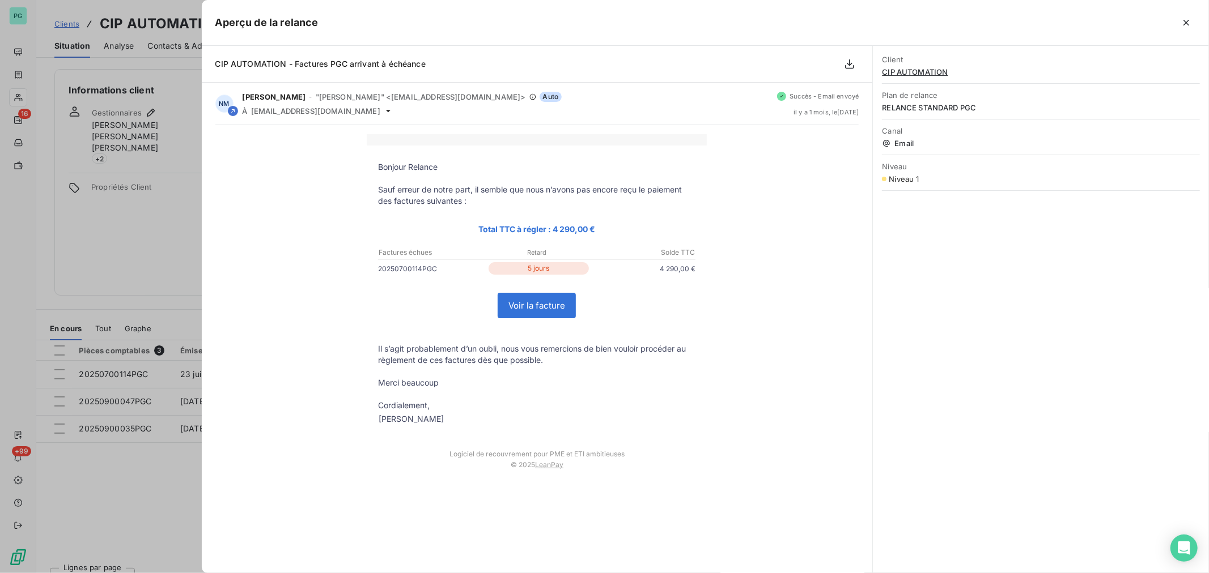
click at [151, 261] on div at bounding box center [604, 286] width 1209 height 573
